Goal: Information Seeking & Learning: Check status

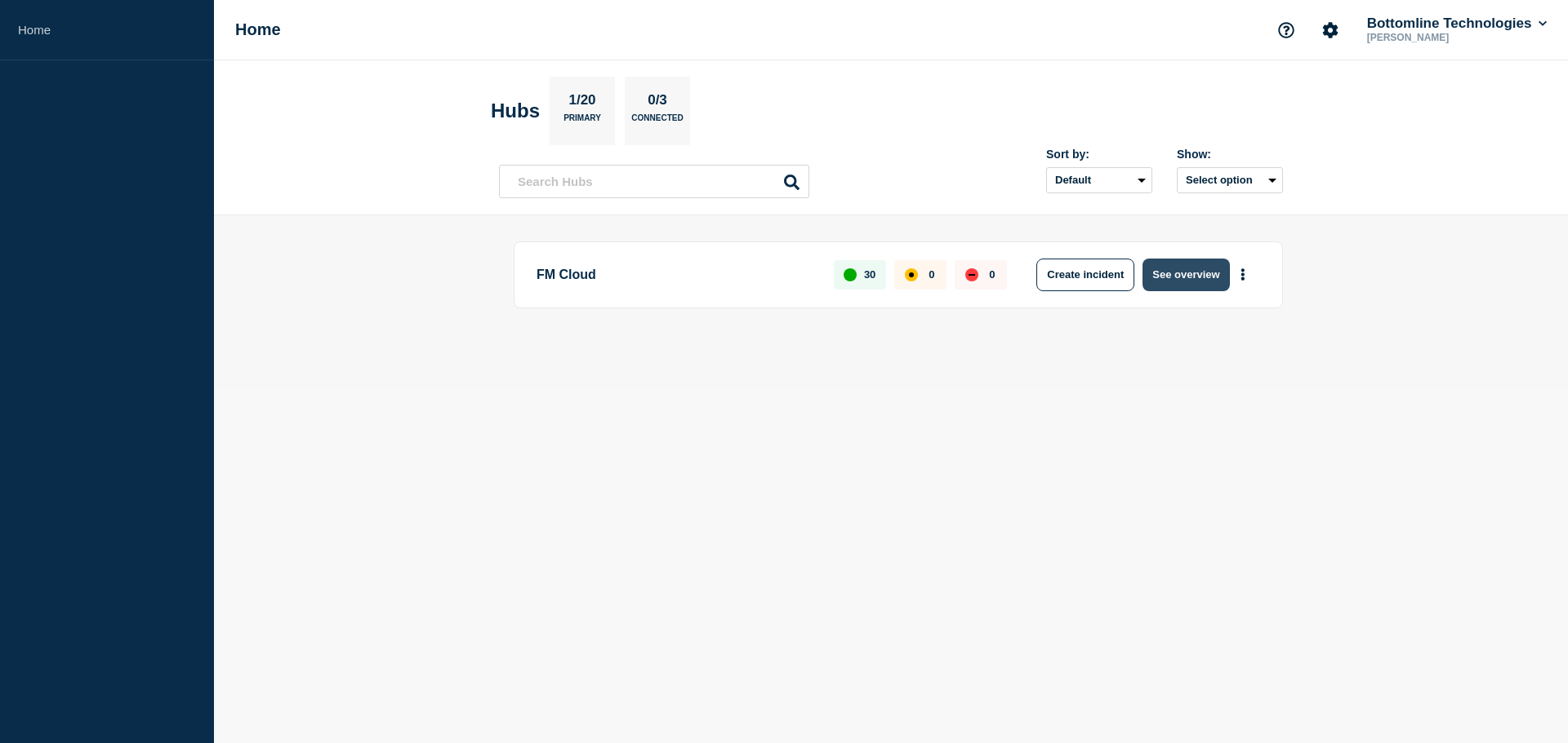
click at [1178, 273] on button "See overview" at bounding box center [1186, 274] width 87 height 33
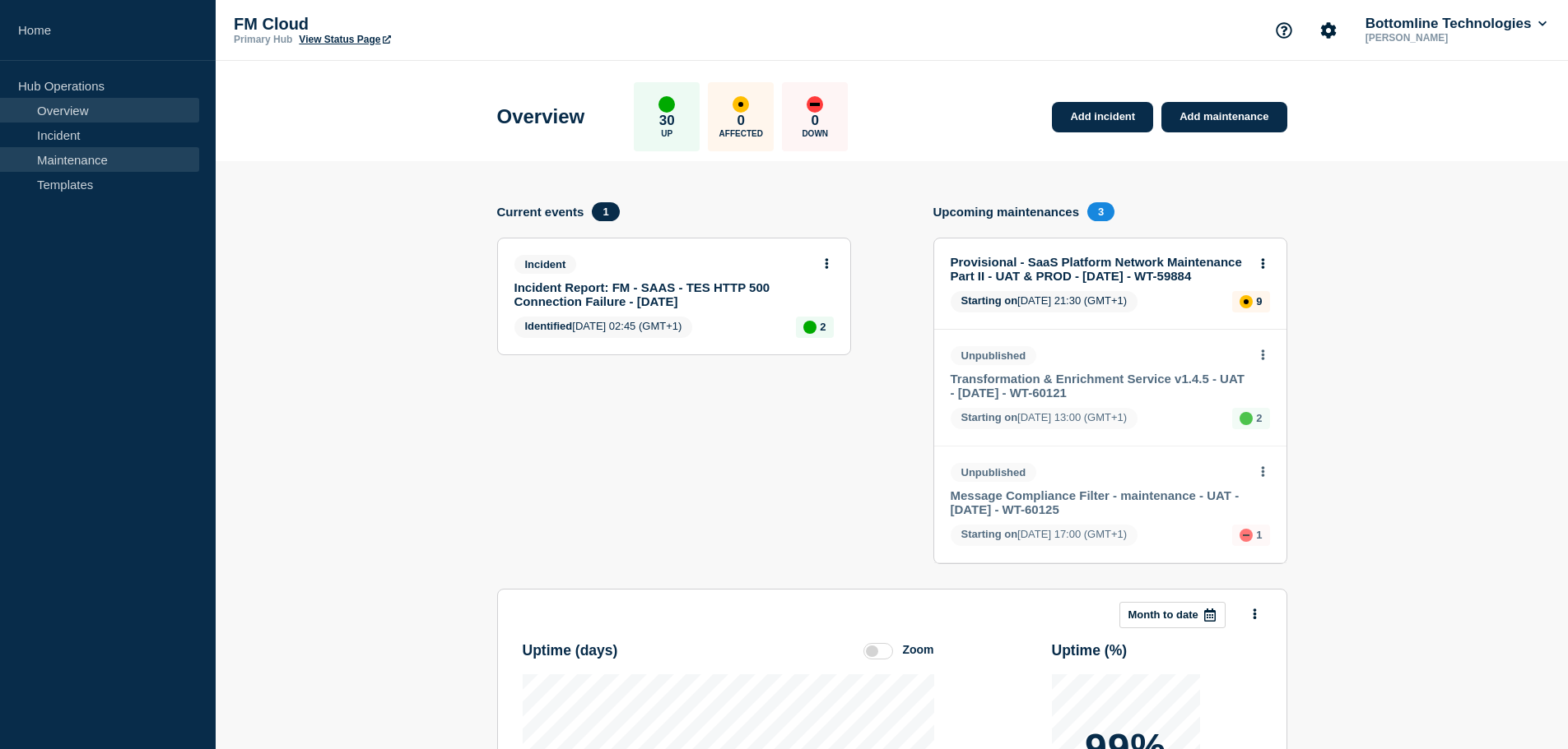
click at [87, 154] on link "Maintenance" at bounding box center [100, 160] width 199 height 25
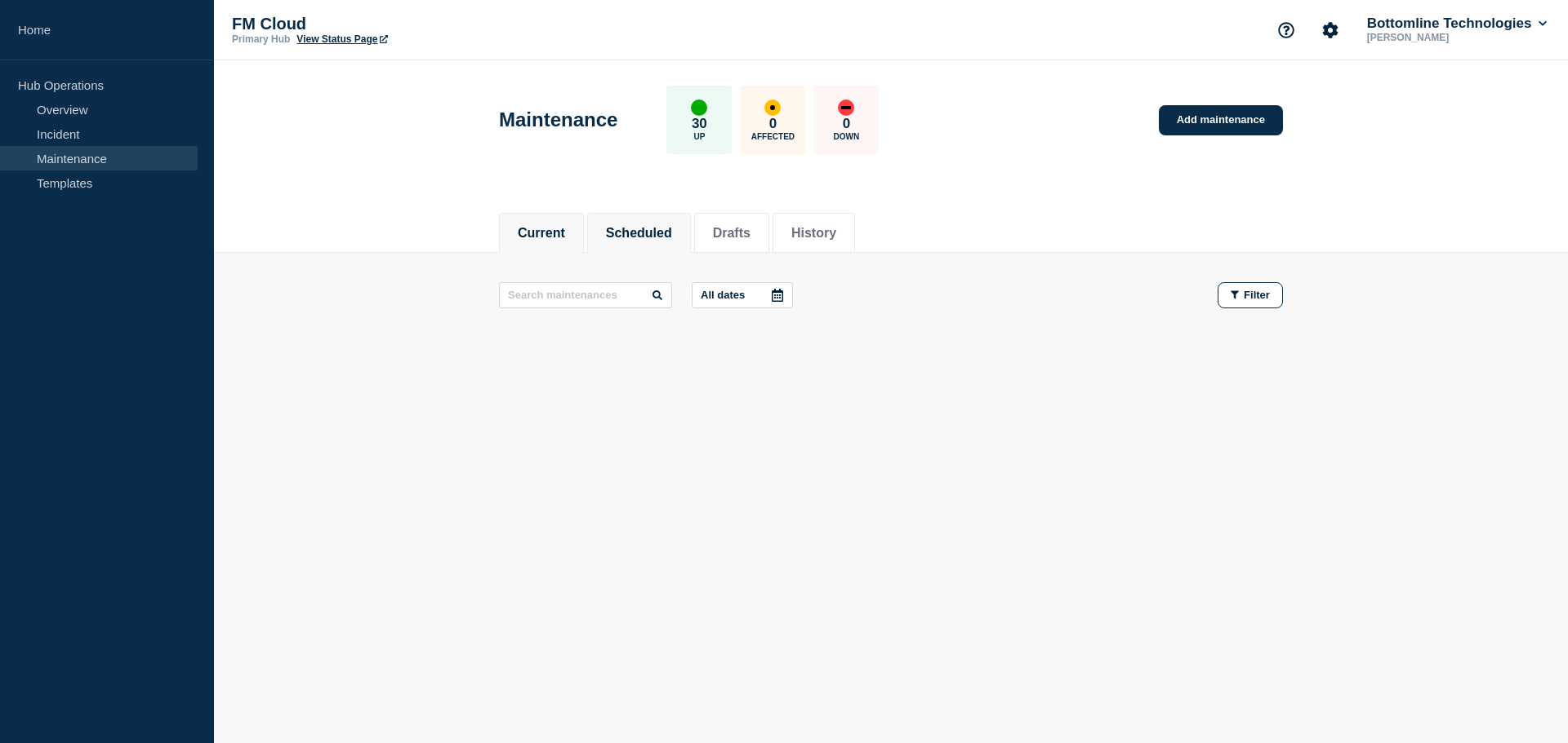
click at [667, 236] on button "Scheduled" at bounding box center [638, 233] width 66 height 15
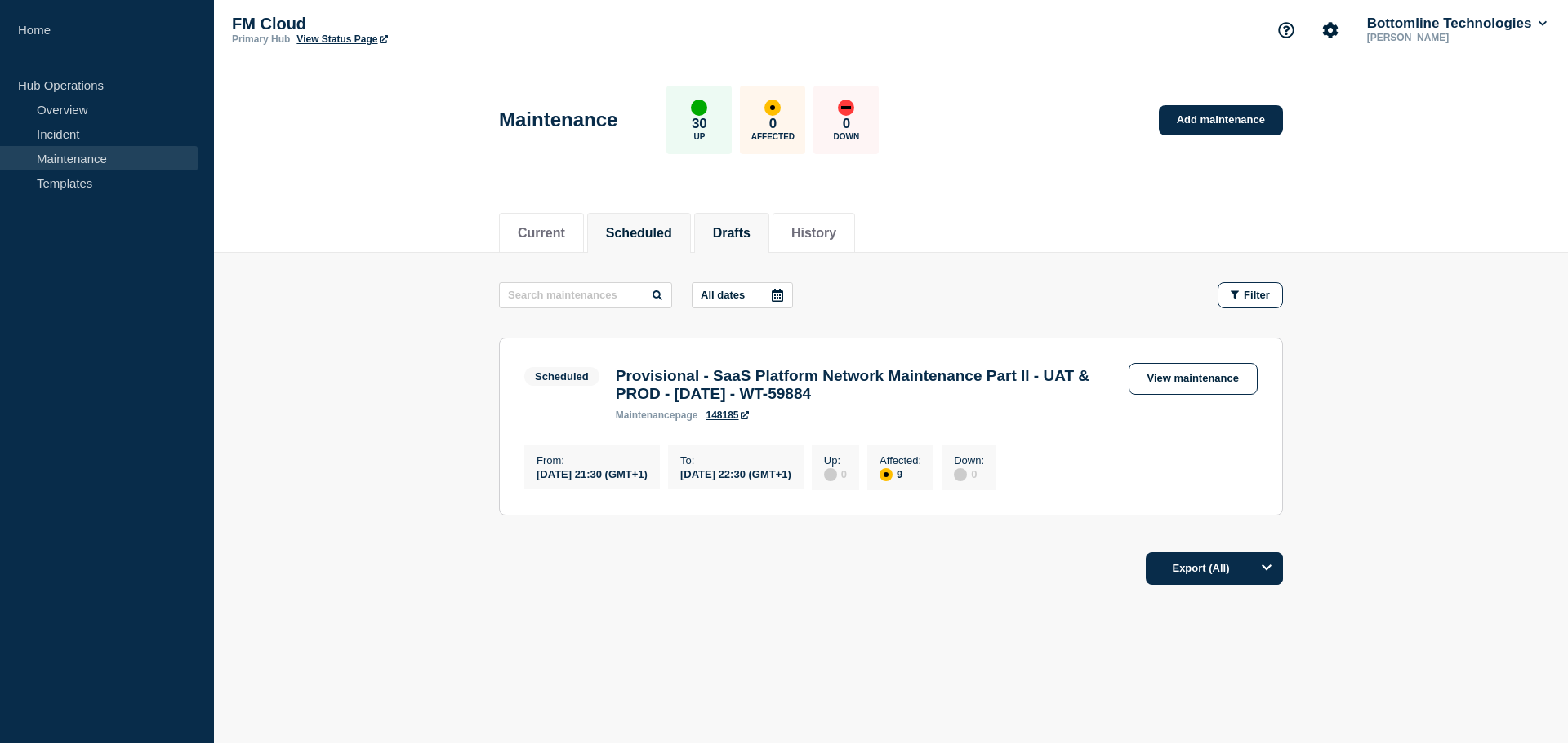
click at [750, 233] on button "Drafts" at bounding box center [731, 233] width 38 height 15
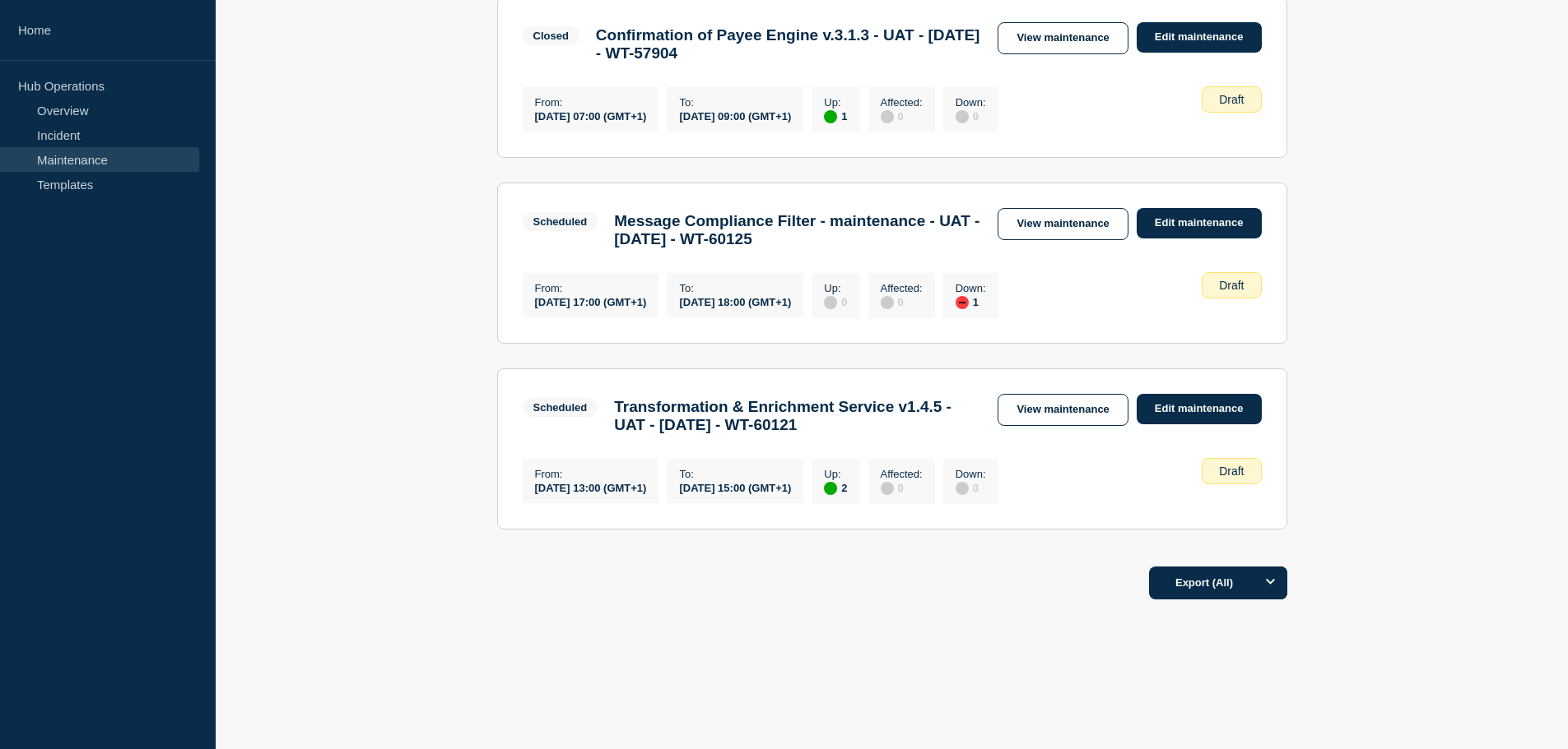
scroll to position [374, 0]
